Goal: Task Accomplishment & Management: Use online tool/utility

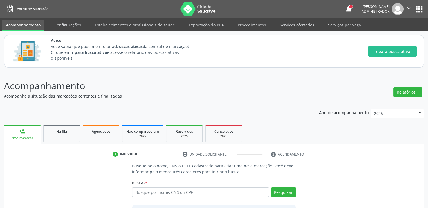
click at [182, 192] on input "text" at bounding box center [200, 192] width 137 height 10
type input "02038939489"
click at [279, 190] on button "Pesquisar" at bounding box center [283, 192] width 25 height 10
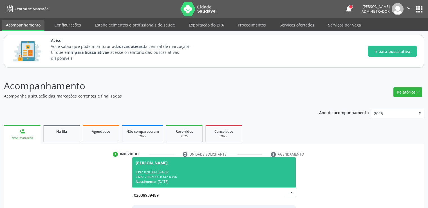
click at [193, 165] on span "[PERSON_NAME] CPF: 020.389.394-89 CNS: 708 6000 6342 4384 Nascimento: [DATE]" at bounding box center [213, 172] width 163 height 30
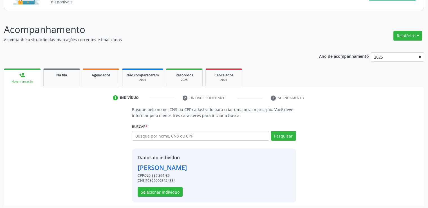
scroll to position [58, 0]
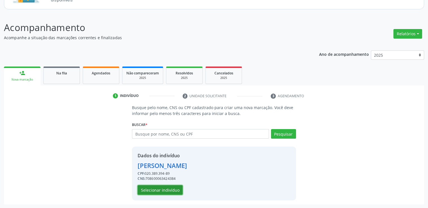
click at [166, 188] on button "Selecionar indivíduo" at bounding box center [160, 190] width 45 height 10
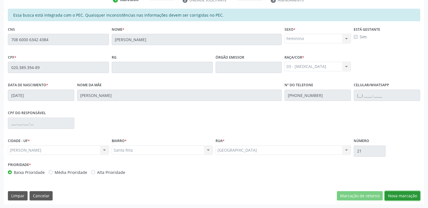
click at [404, 194] on button "Nova marcação" at bounding box center [402, 196] width 35 height 10
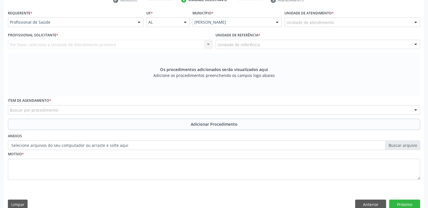
scroll to position [154, 0]
click at [425, 156] on div "Acompanhamento Acompanhe a situação das marcações correntes e finalizadas Relat…" at bounding box center [214, 66] width 428 height 299
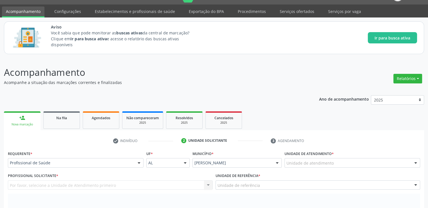
scroll to position [0, 0]
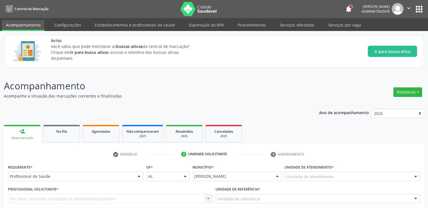
click at [423, 10] on button "apps" at bounding box center [419, 9] width 10 height 10
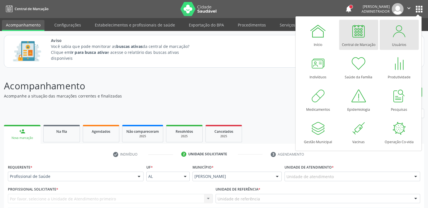
click at [397, 35] on div at bounding box center [398, 31] width 17 height 17
